Goal: Information Seeking & Learning: Learn about a topic

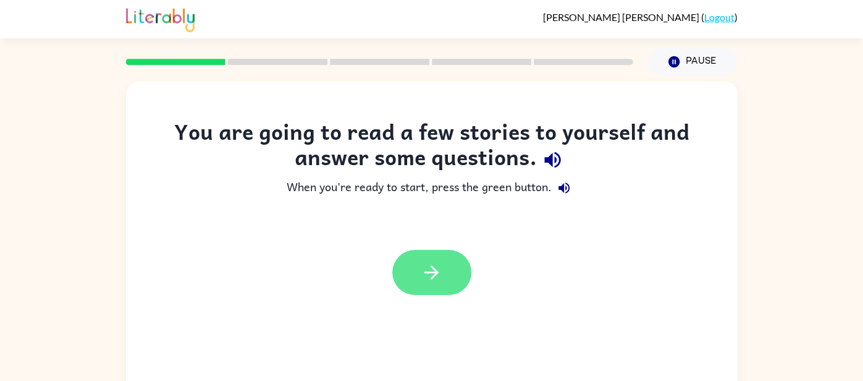
click at [447, 280] on button "button" at bounding box center [431, 272] width 79 height 45
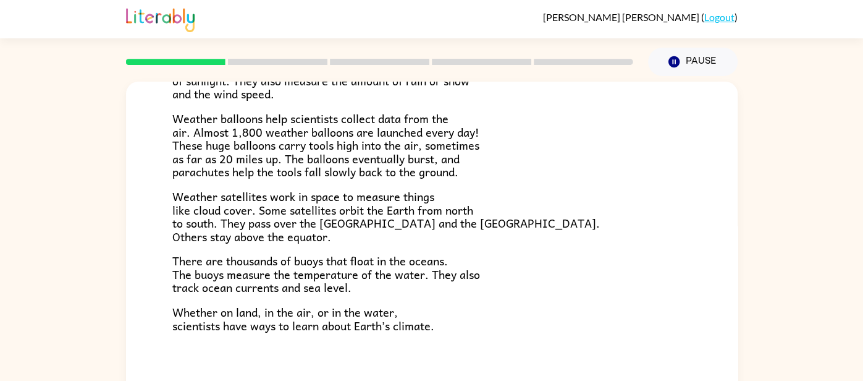
scroll to position [345, 0]
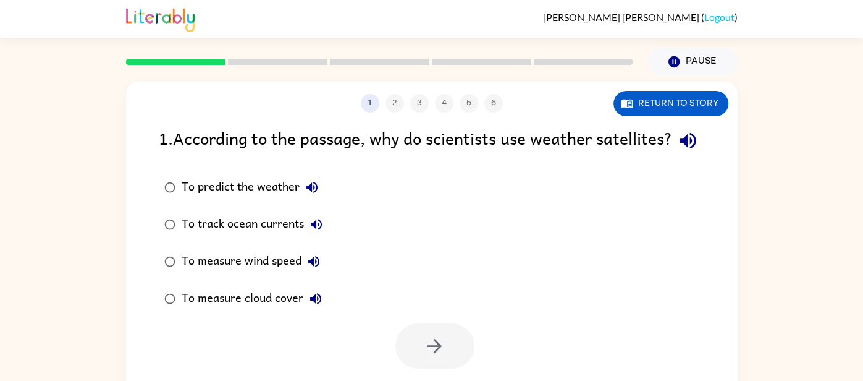
scroll to position [0, 0]
click at [663, 109] on button "Return to story" at bounding box center [670, 103] width 115 height 25
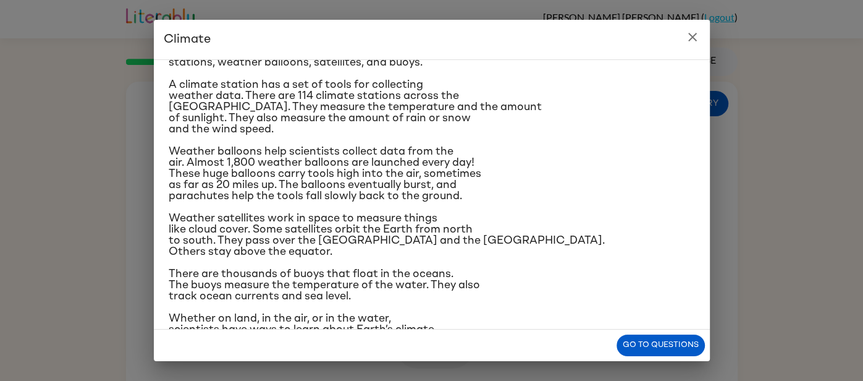
scroll to position [177, 0]
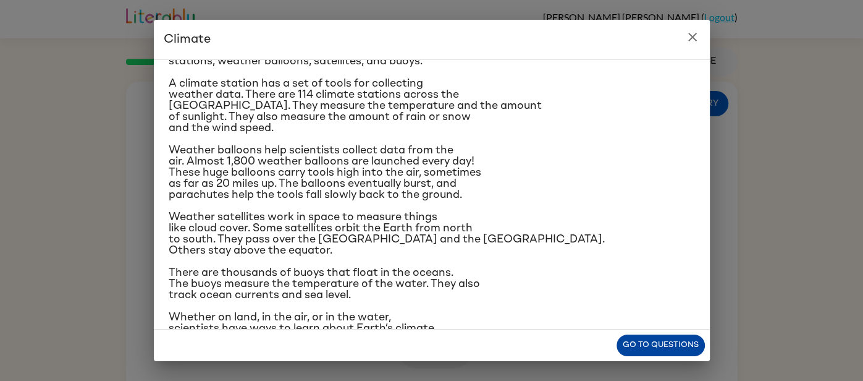
click at [667, 345] on button "Go to questions" at bounding box center [661, 345] width 88 height 22
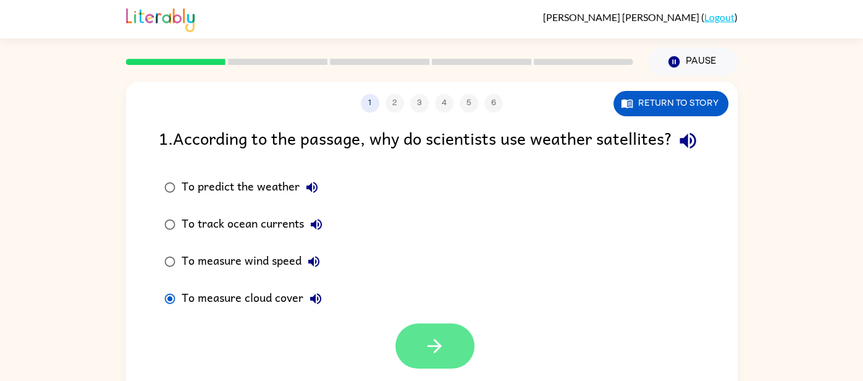
click at [429, 356] on icon "button" at bounding box center [435, 346] width 22 height 22
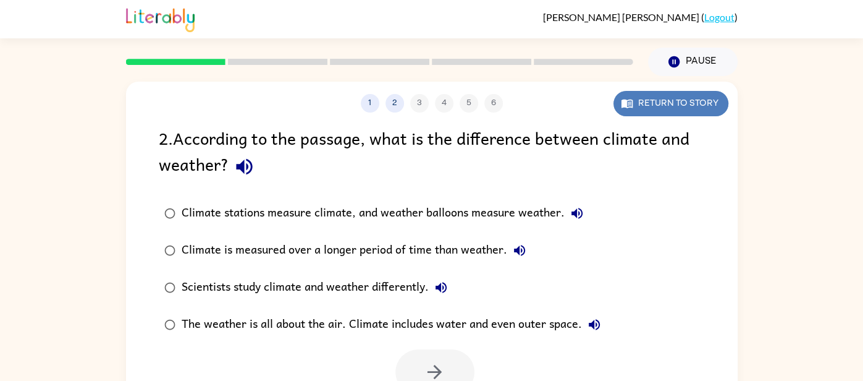
click at [681, 103] on button "Return to story" at bounding box center [670, 103] width 115 height 25
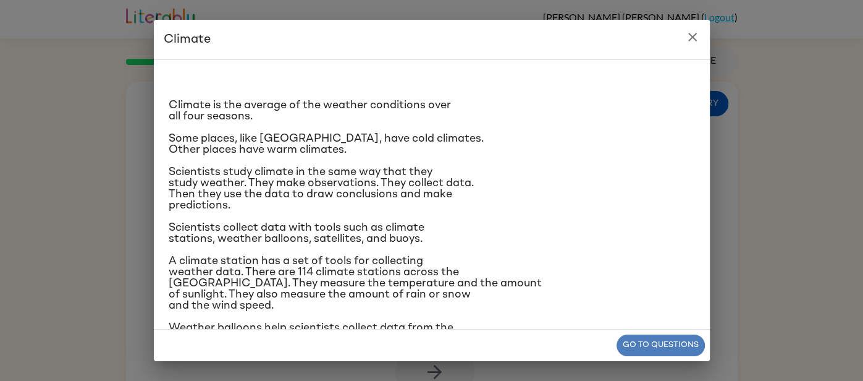
click at [636, 342] on button "Go to questions" at bounding box center [661, 345] width 88 height 22
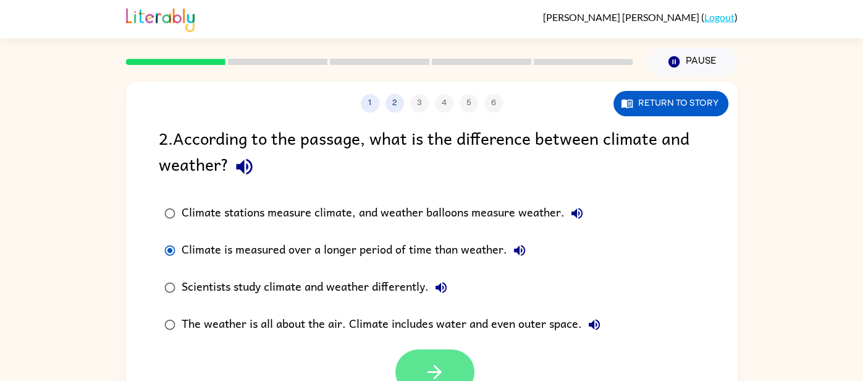
click at [444, 366] on icon "button" at bounding box center [435, 372] width 22 height 22
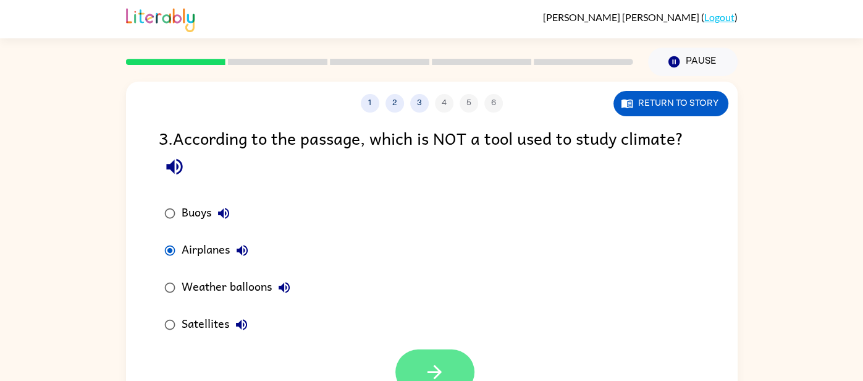
click at [432, 361] on icon "button" at bounding box center [435, 372] width 22 height 22
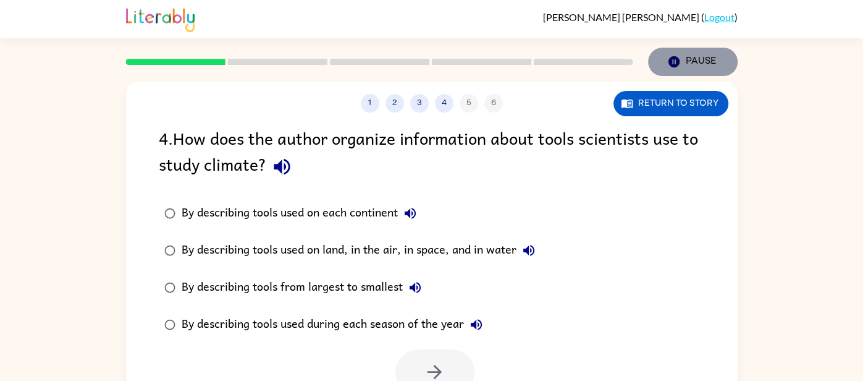
click at [692, 65] on button "Pause Pause" at bounding box center [693, 62] width 90 height 28
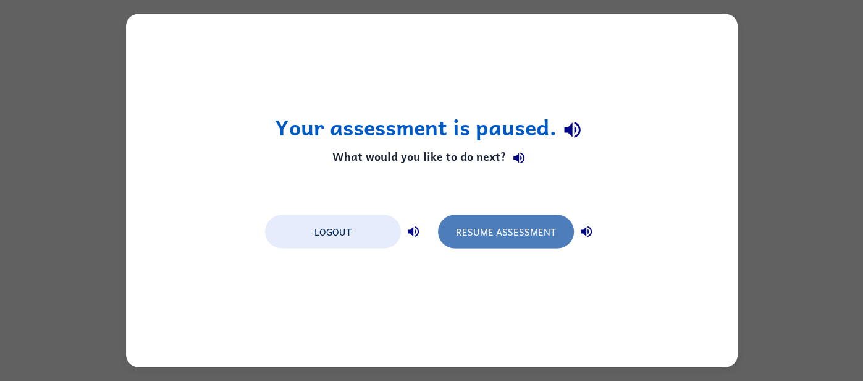
click at [527, 223] on button "Resume Assessment" at bounding box center [506, 231] width 136 height 33
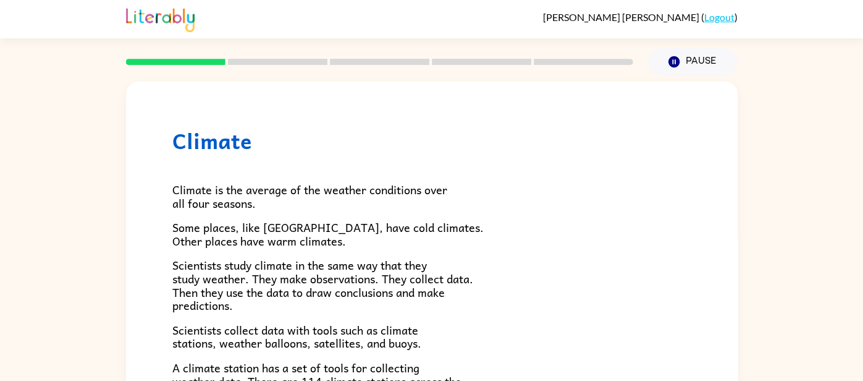
click at [332, 184] on span "Climate is the average of the weather conditions over all four seasons." at bounding box center [309, 196] width 275 height 32
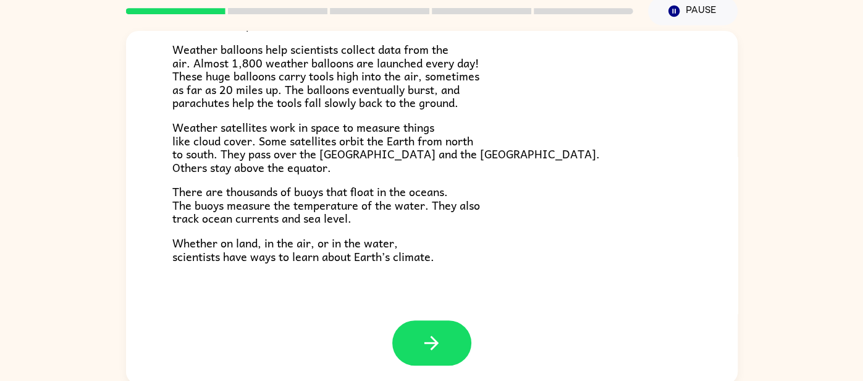
scroll to position [53, 0]
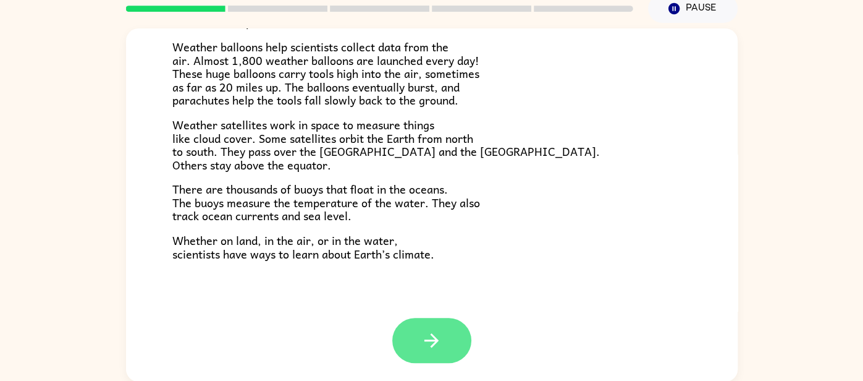
click at [432, 334] on icon "button" at bounding box center [431, 340] width 14 height 14
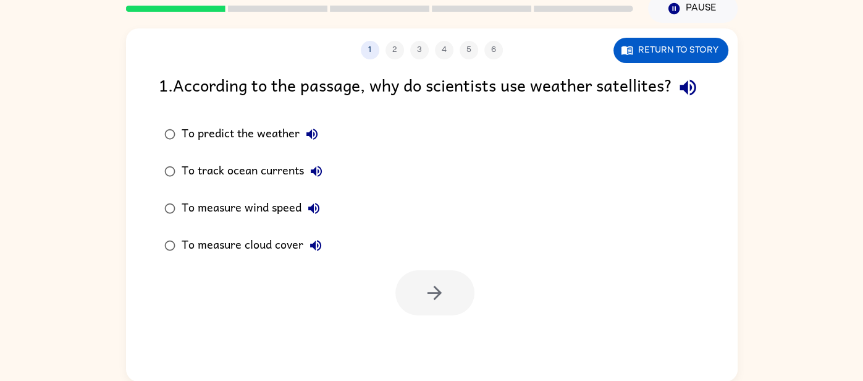
click at [182, 258] on div "To measure cloud cover" at bounding box center [255, 245] width 146 height 25
click at [426, 303] on icon "button" at bounding box center [435, 293] width 22 height 22
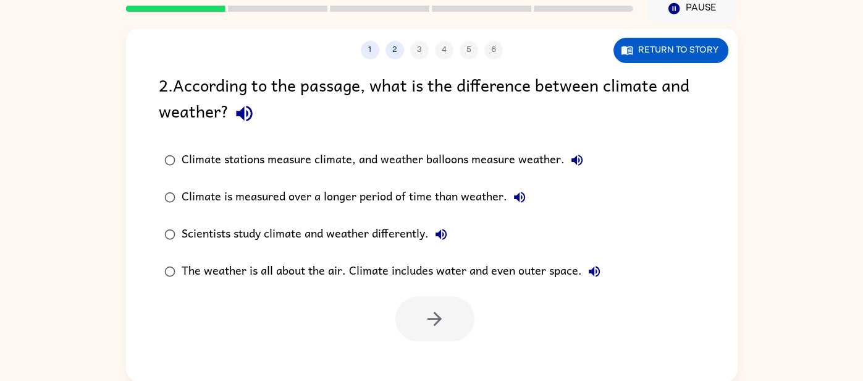
click at [271, 82] on div "2 . According to the passage, what is the difference between climate and weathe…" at bounding box center [432, 100] width 546 height 57
click at [429, 318] on icon "button" at bounding box center [434, 318] width 14 height 14
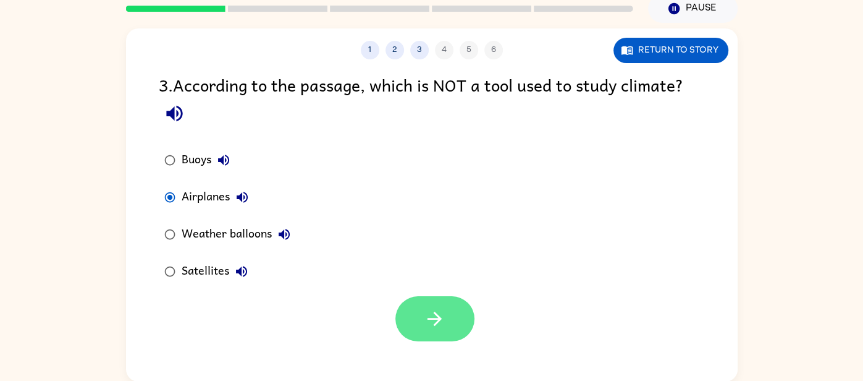
click at [458, 326] on button "button" at bounding box center [434, 318] width 79 height 45
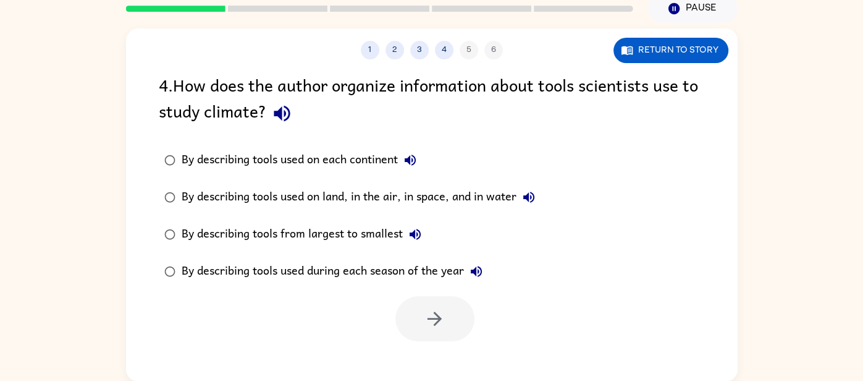
click at [183, 181] on label "By describing tools used on land, in the air, in space, and in water" at bounding box center [349, 197] width 395 height 37
click at [430, 338] on button "button" at bounding box center [434, 318] width 79 height 45
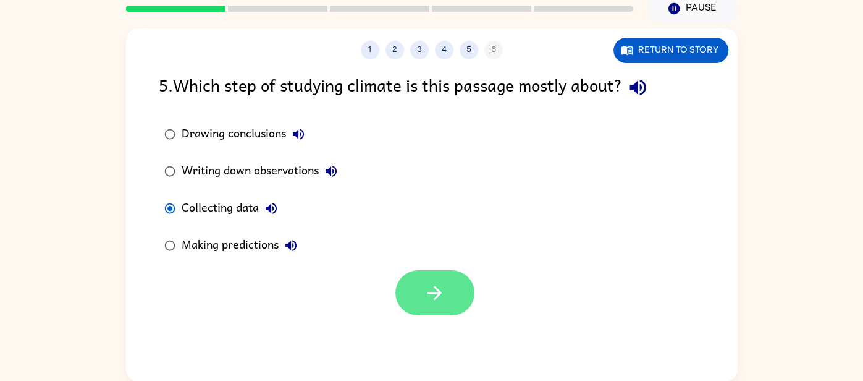
click at [443, 294] on icon "button" at bounding box center [435, 293] width 22 height 22
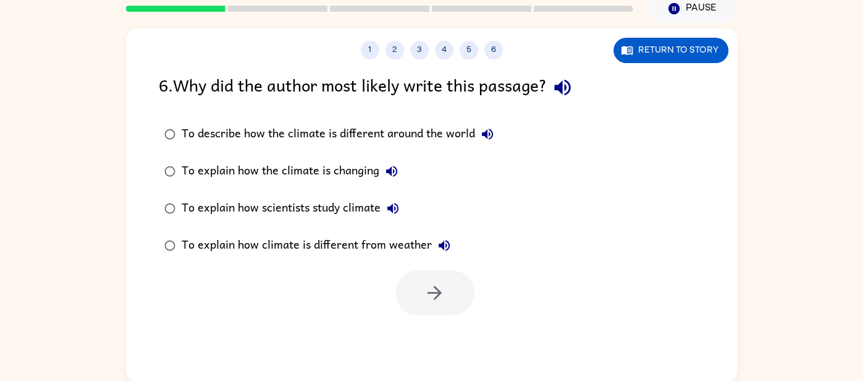
click at [443, 294] on div at bounding box center [434, 292] width 79 height 45
click at [232, 211] on div "To explain how scientists study climate" at bounding box center [294, 208] width 224 height 25
click at [444, 282] on icon "button" at bounding box center [435, 293] width 22 height 22
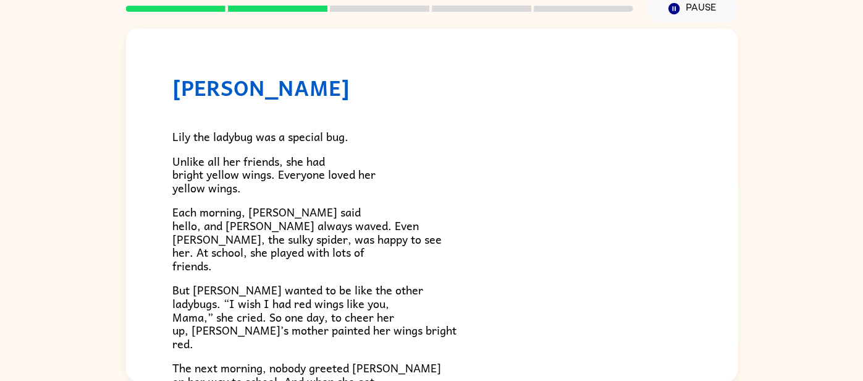
click at [444, 283] on p "But [PERSON_NAME] wanted to be like the other ladybugs. “I wish I had red wings…" at bounding box center [431, 316] width 519 height 67
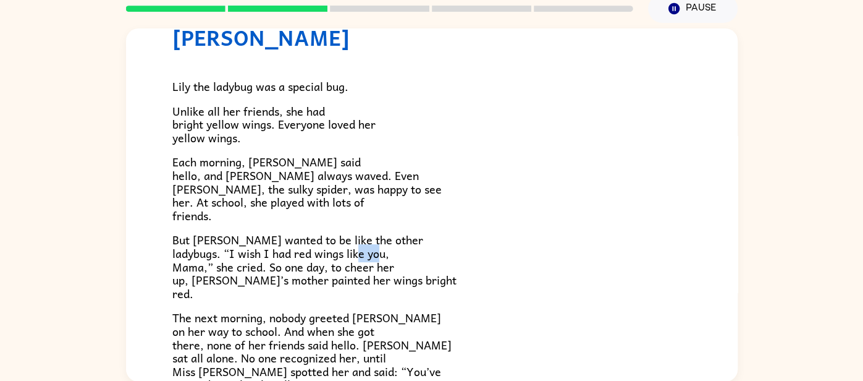
scroll to position [44, 0]
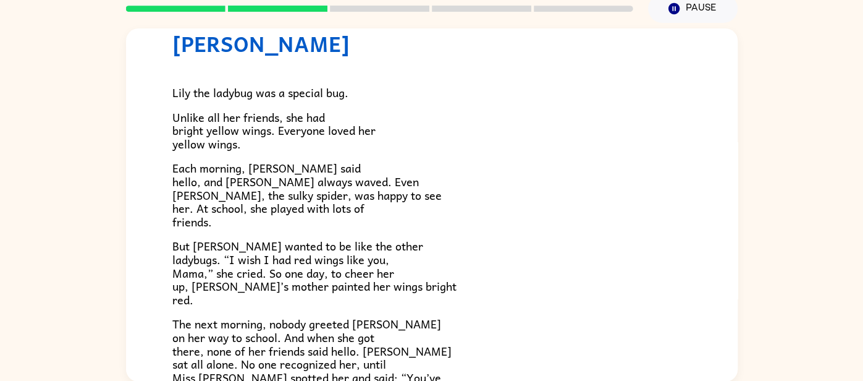
click at [752, 229] on div "[PERSON_NAME] [PERSON_NAME] the ladybug was a special bug. Unlike all her frien…" at bounding box center [431, 202] width 863 height 358
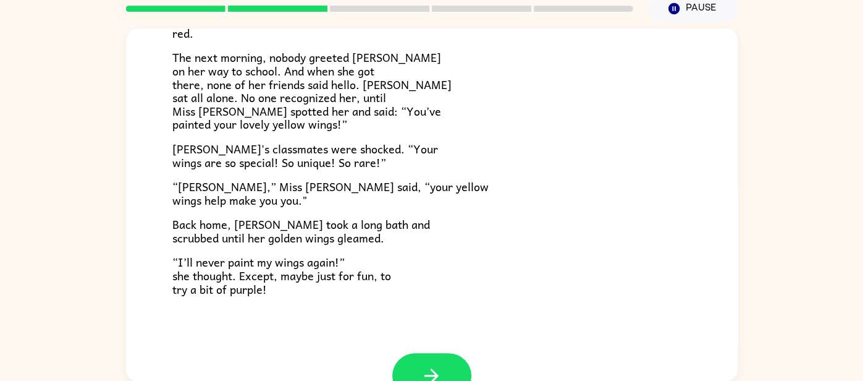
scroll to position [345, 0]
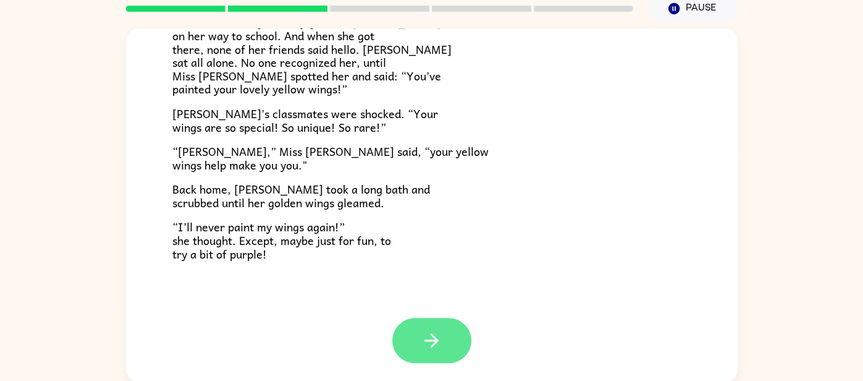
click at [445, 343] on button "button" at bounding box center [431, 340] width 79 height 45
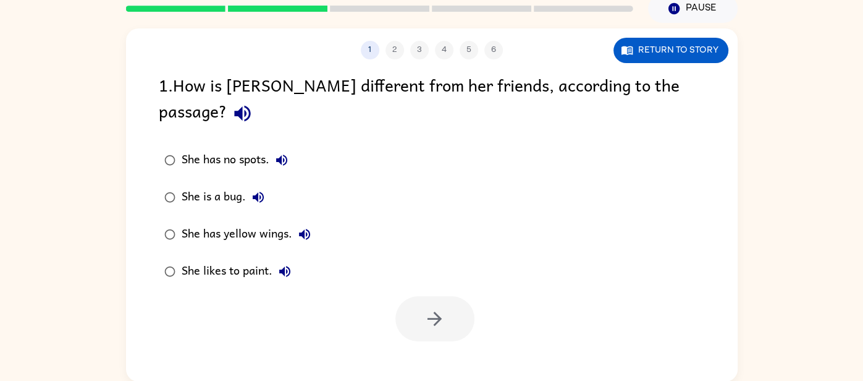
click at [219, 222] on div "She has yellow wings." at bounding box center [249, 234] width 135 height 25
click at [433, 311] on icon "button" at bounding box center [434, 318] width 14 height 14
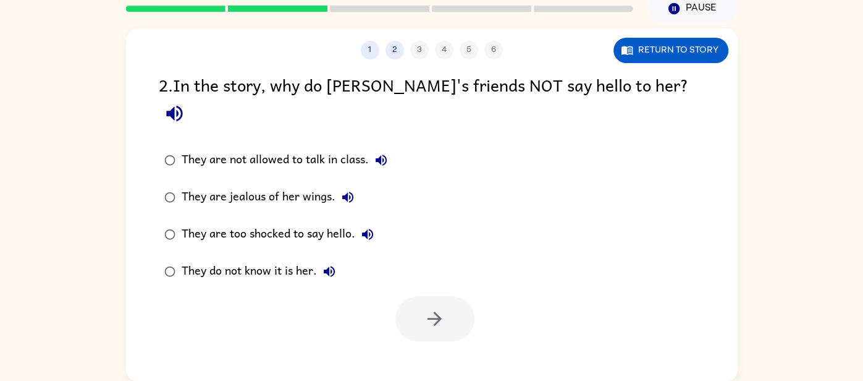
click at [207, 259] on div "They do not know it is her." at bounding box center [262, 271] width 160 height 25
click at [438, 311] on icon "button" at bounding box center [434, 318] width 14 height 14
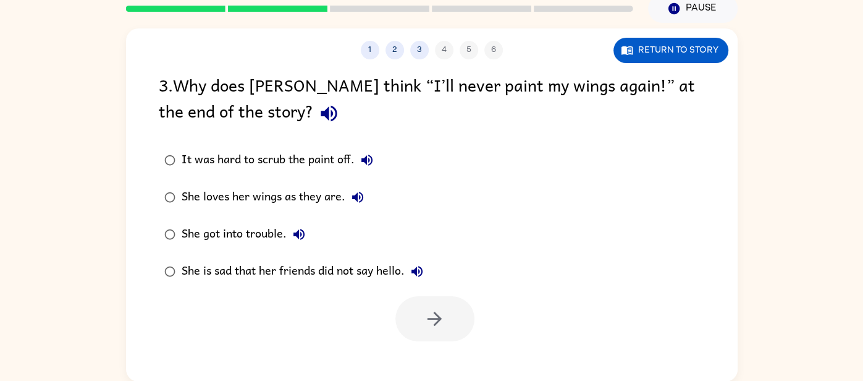
click at [222, 200] on div "She loves her wings as they are." at bounding box center [276, 197] width 188 height 25
click at [443, 337] on button "button" at bounding box center [434, 318] width 79 height 45
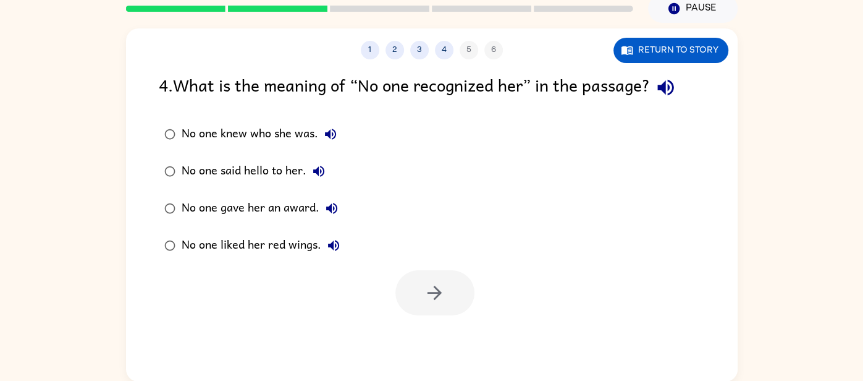
click at [229, 139] on div "No one knew who she was." at bounding box center [262, 134] width 161 height 25
click at [423, 292] on button "button" at bounding box center [434, 292] width 79 height 45
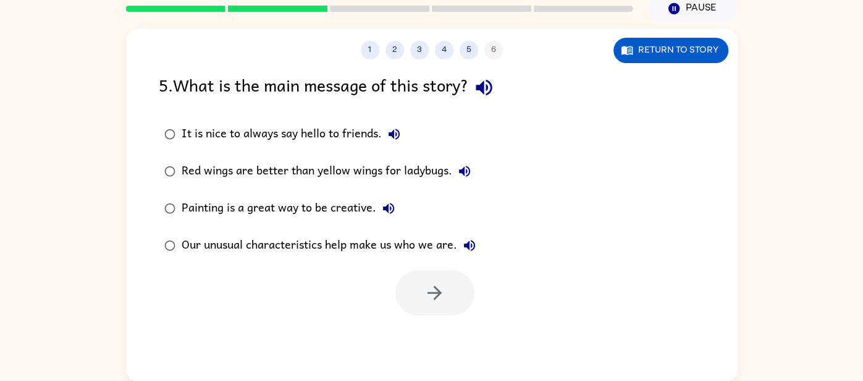
click at [301, 240] on div "Our unusual characteristics help make us who we are." at bounding box center [332, 245] width 300 height 25
click at [440, 285] on icon "button" at bounding box center [435, 293] width 22 height 22
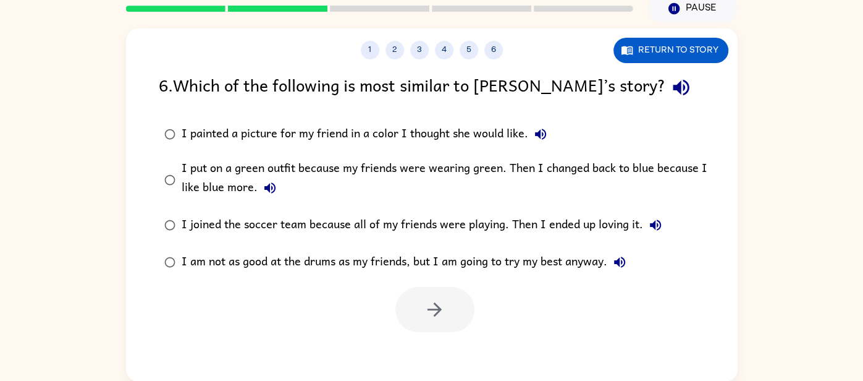
click at [243, 167] on div "I put on a green outfit because my friends were wearing green. Then I changed b…" at bounding box center [452, 179] width 540 height 41
click at [419, 313] on button "button" at bounding box center [434, 309] width 79 height 45
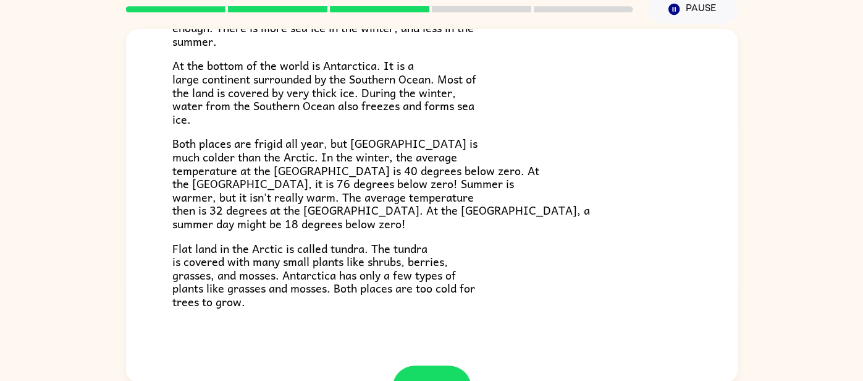
scroll to position [53, 0]
click at [418, 378] on button "button" at bounding box center [431, 386] width 79 height 45
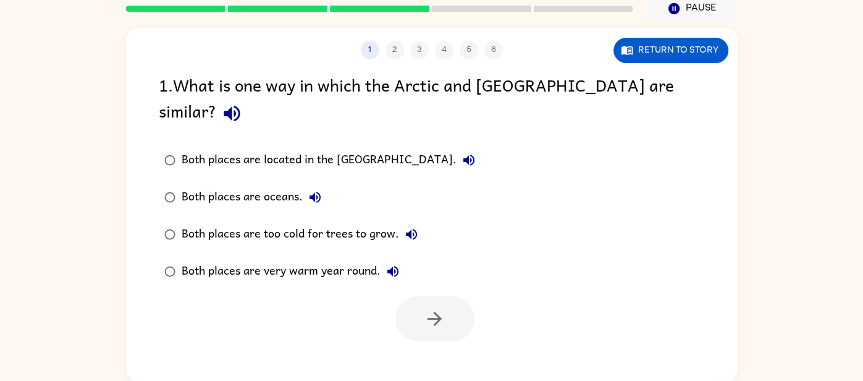
click at [336, 222] on div "Both places are too cold for trees to grow." at bounding box center [303, 234] width 242 height 25
click at [442, 296] on button "button" at bounding box center [434, 318] width 79 height 45
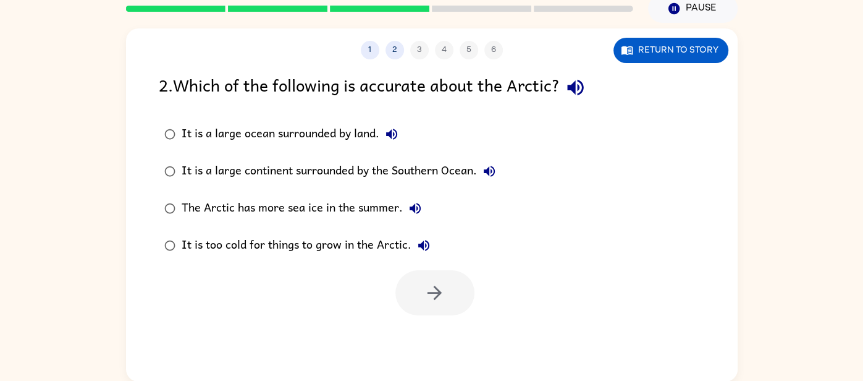
click at [327, 196] on div "The Arctic has more sea ice in the summer." at bounding box center [305, 208] width 246 height 25
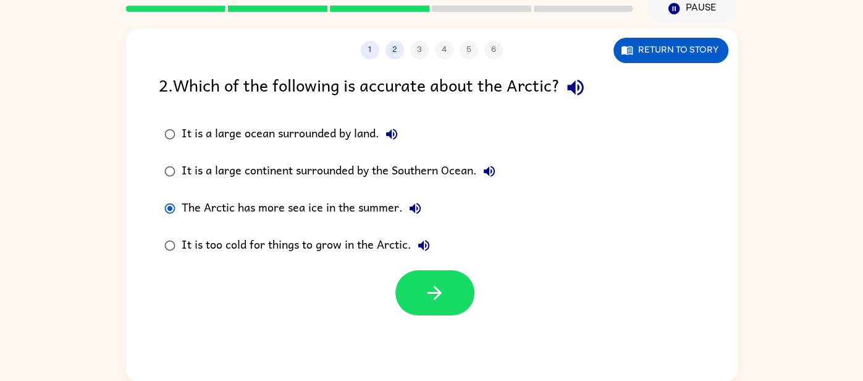
click at [228, 137] on div "It is a large ocean surrounded by land." at bounding box center [293, 134] width 222 height 25
click at [245, 177] on div "It is a large continent surrounded by the Southern Ocean." at bounding box center [342, 171] width 320 height 25
click at [431, 292] on icon "button" at bounding box center [434, 292] width 14 height 14
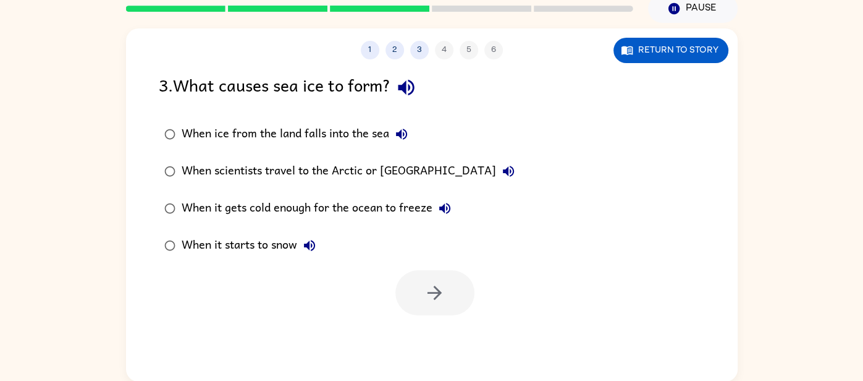
click at [282, 209] on div "When it gets cold enough for the ocean to freeze" at bounding box center [320, 208] width 276 height 25
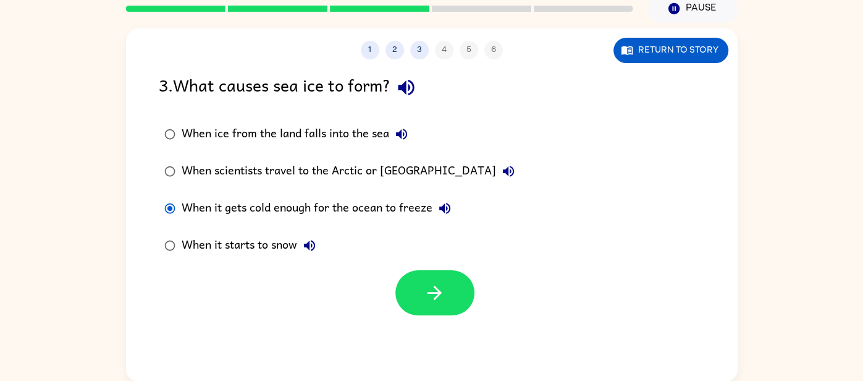
click at [427, 269] on div at bounding box center [432, 289] width 612 height 51
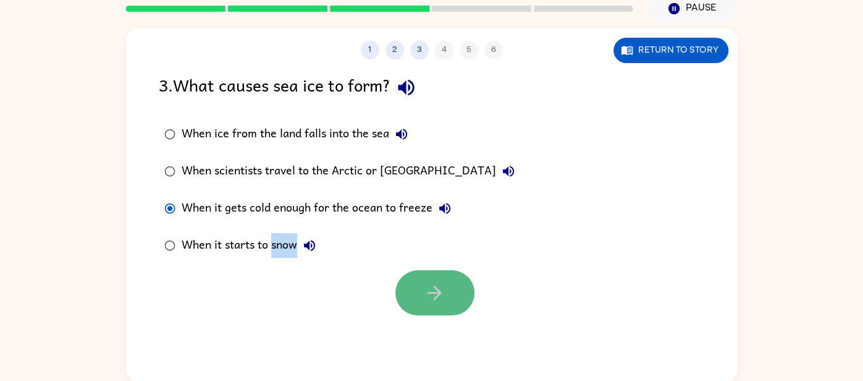
click at [443, 289] on icon "button" at bounding box center [435, 293] width 22 height 22
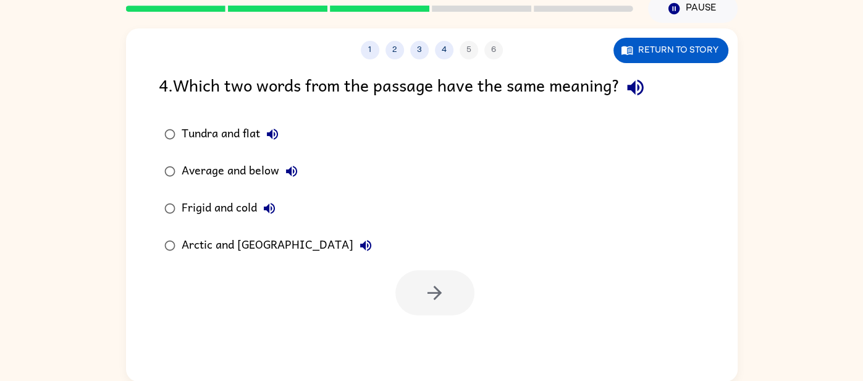
click at [232, 204] on div "Frigid and cold" at bounding box center [232, 208] width 100 height 25
click at [460, 280] on button "button" at bounding box center [434, 292] width 79 height 45
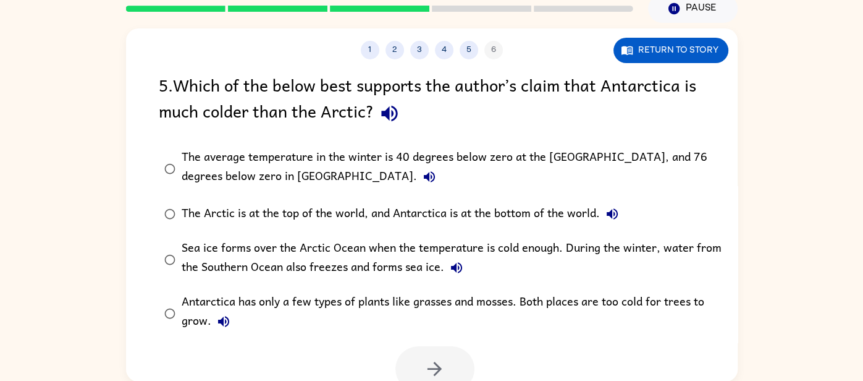
click at [488, 192] on label "The average temperature in the winter is 40 degrees below zero at the [GEOGRAPH…" at bounding box center [440, 168] width 576 height 54
click at [446, 318] on div "Antarctica has only a few types of plants like grasses and mosses. Both places …" at bounding box center [452, 312] width 540 height 41
click at [424, 376] on icon "button" at bounding box center [435, 369] width 22 height 22
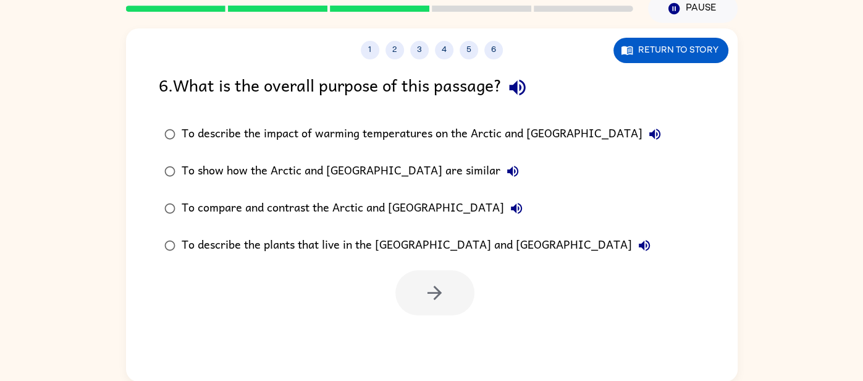
click at [441, 220] on div "To compare and contrast the Arctic and [GEOGRAPHIC_DATA]" at bounding box center [355, 208] width 347 height 25
click at [418, 297] on button "button" at bounding box center [434, 292] width 79 height 45
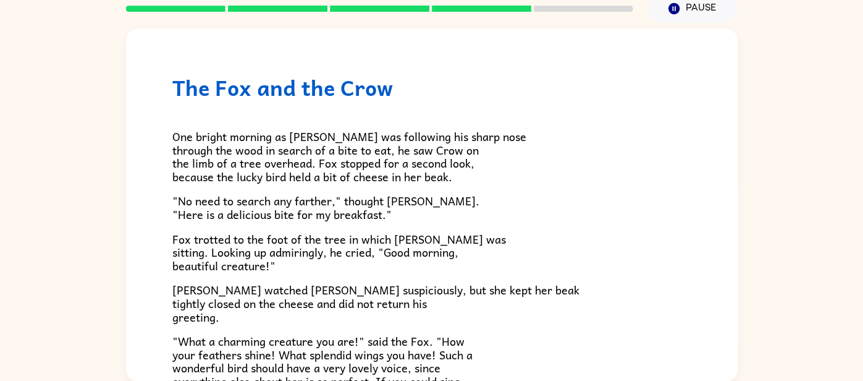
click at [422, 256] on span "Fox trotted to the foot of the tree in which [PERSON_NAME] was sitting. Looking…" at bounding box center [339, 252] width 334 height 44
click at [534, 217] on p ""No need to search any farther," thought [PERSON_NAME]. "Here is a delicious bi…" at bounding box center [431, 207] width 519 height 27
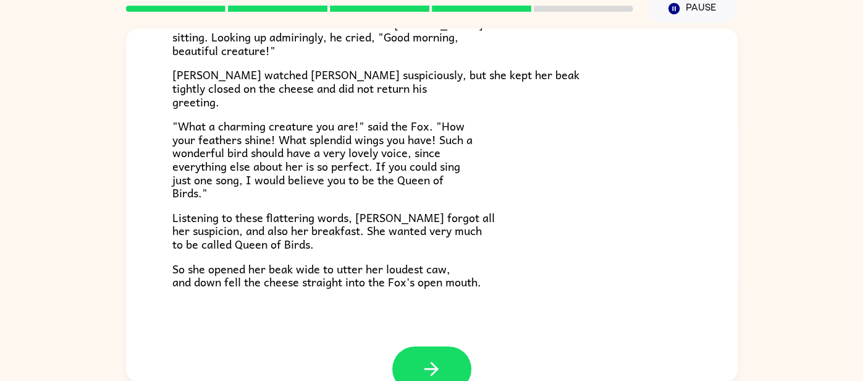
scroll to position [243, 0]
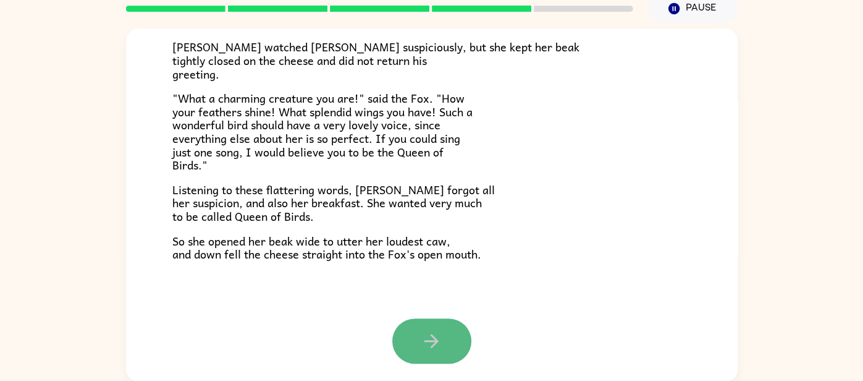
click at [404, 335] on button "button" at bounding box center [431, 340] width 79 height 45
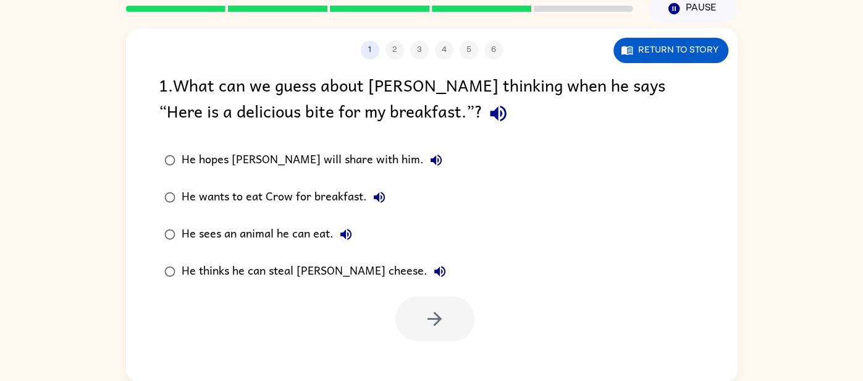
click at [303, 274] on div "He thinks he can steal [PERSON_NAME] cheese." at bounding box center [317, 271] width 271 height 25
click at [404, 324] on button "button" at bounding box center [434, 318] width 79 height 45
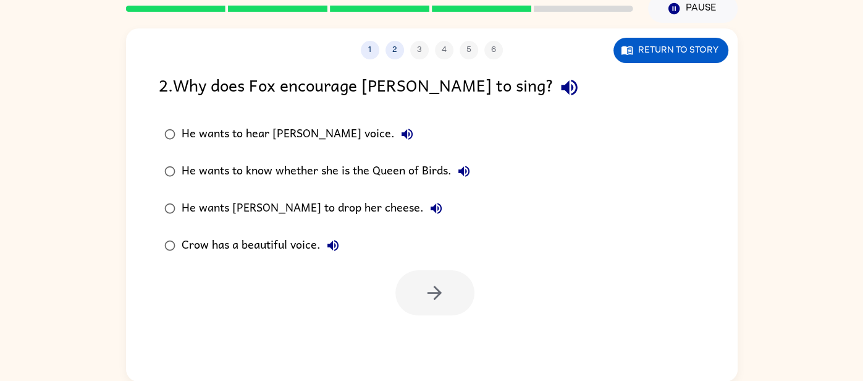
click at [310, 225] on label "He wants [PERSON_NAME] to drop her cheese." at bounding box center [317, 208] width 330 height 37
click at [418, 282] on button "button" at bounding box center [434, 292] width 79 height 45
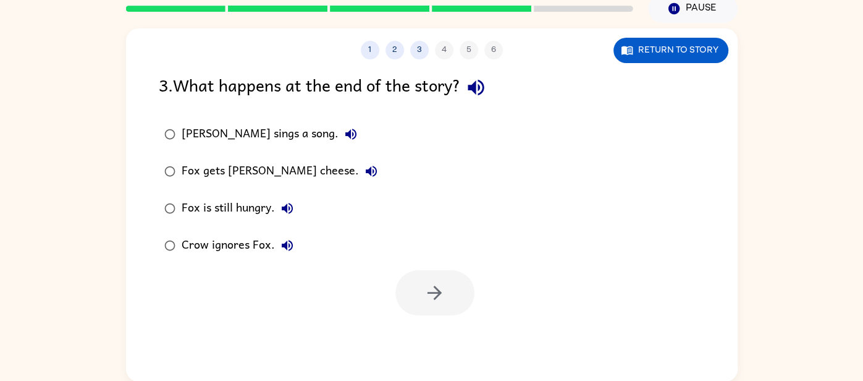
click at [418, 282] on div at bounding box center [434, 292] width 79 height 45
click at [261, 181] on div "Fox gets [PERSON_NAME] cheese." at bounding box center [283, 171] width 202 height 25
click at [442, 295] on icon "button" at bounding box center [435, 293] width 22 height 22
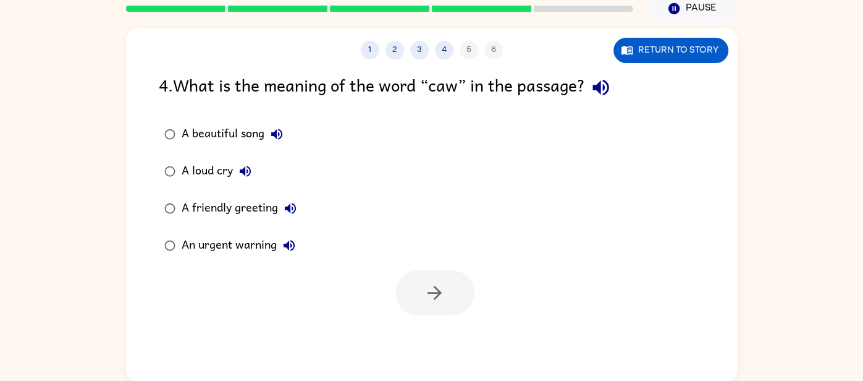
click at [263, 151] on label "A beautiful song" at bounding box center [230, 134] width 157 height 37
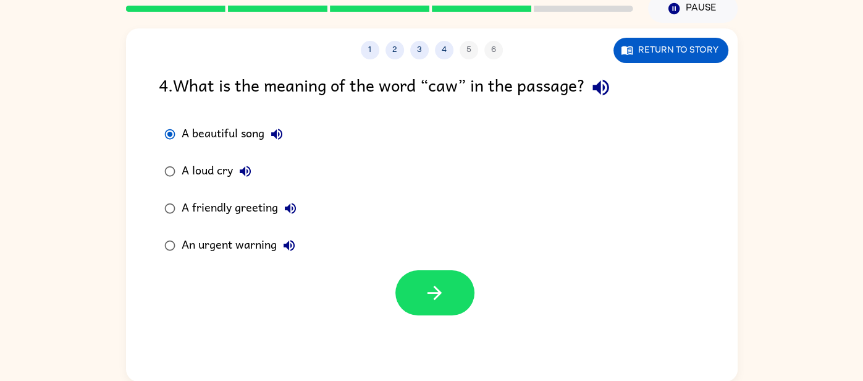
click at [267, 180] on label "A loud cry" at bounding box center [230, 171] width 157 height 37
click at [423, 270] on button "button" at bounding box center [434, 292] width 79 height 45
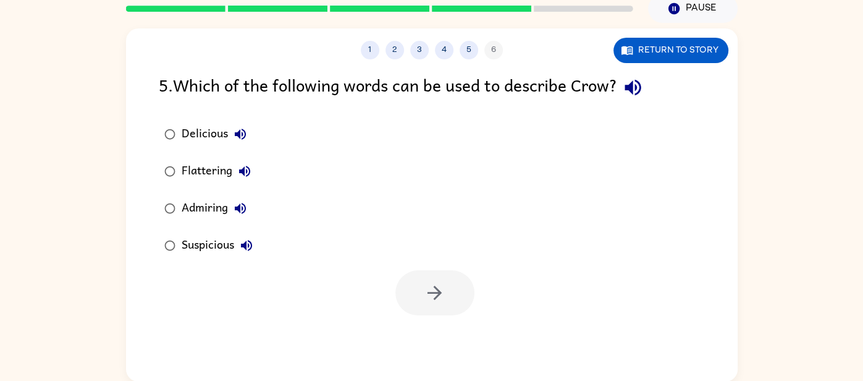
click at [253, 259] on label "Suspicious" at bounding box center [208, 245] width 113 height 37
click at [438, 298] on icon "button" at bounding box center [435, 293] width 22 height 22
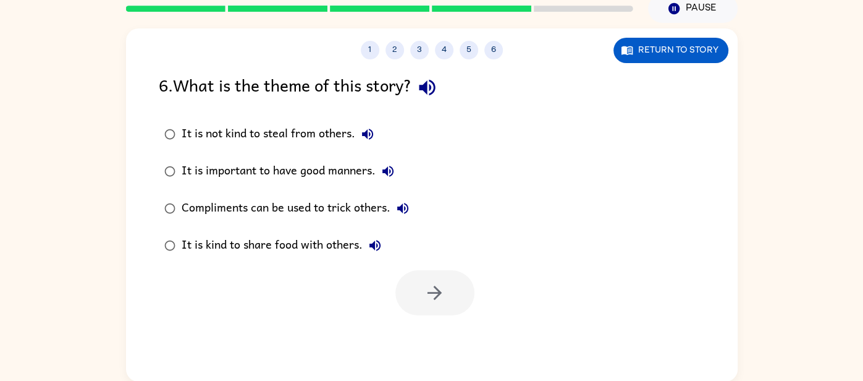
click at [377, 198] on div "Compliments can be used to trick others." at bounding box center [299, 208] width 234 height 25
click at [434, 306] on button "button" at bounding box center [434, 292] width 79 height 45
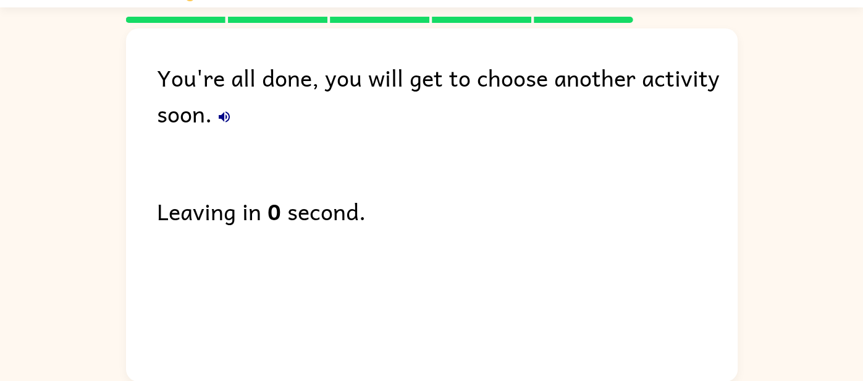
click at [556, 235] on div "You're all done, you will get to choose another activity soon. Leaving in 0 sec…" at bounding box center [432, 201] width 612 height 347
